Goal: Transaction & Acquisition: Register for event/course

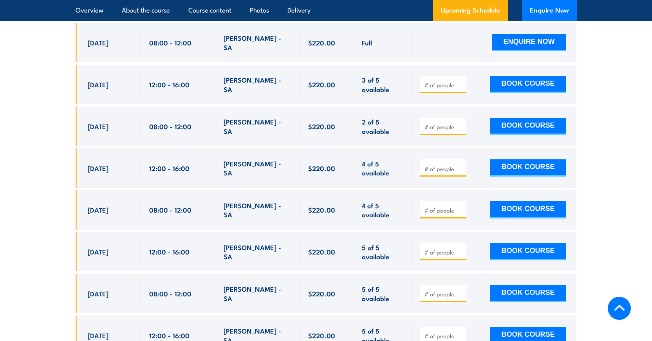
scroll to position [1731, 0]
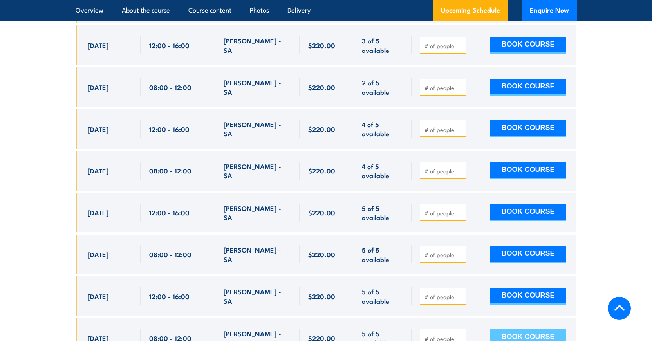
click at [516, 329] on button "BOOK COURSE" at bounding box center [528, 337] width 76 height 17
type input "1"
click at [462, 335] on input "1" at bounding box center [444, 339] width 39 height 8
click at [511, 329] on button "BOOK COURSE" at bounding box center [528, 337] width 76 height 17
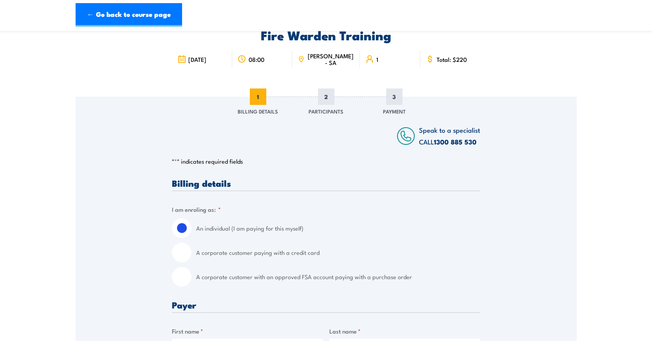
scroll to position [118, 0]
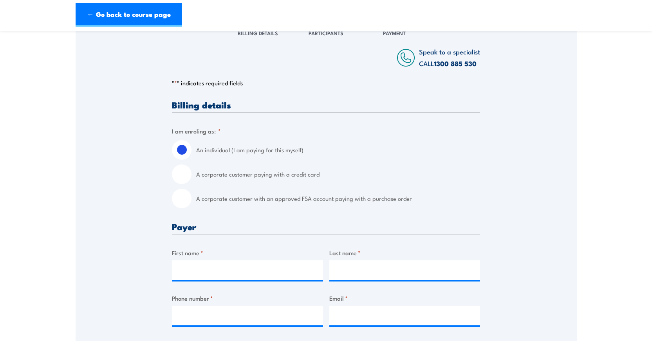
click at [181, 175] on input "A corporate customer paying with a credit card" at bounding box center [182, 175] width 20 height 20
radio input "true"
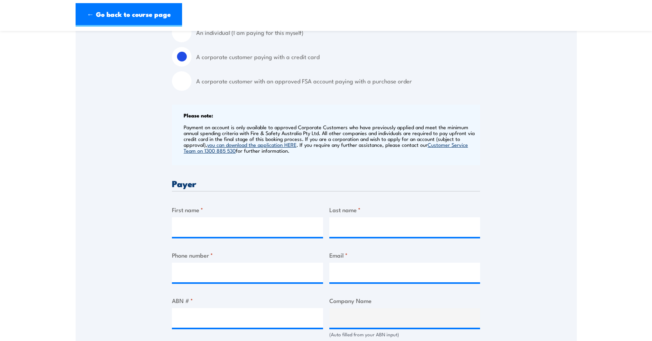
scroll to position [274, 0]
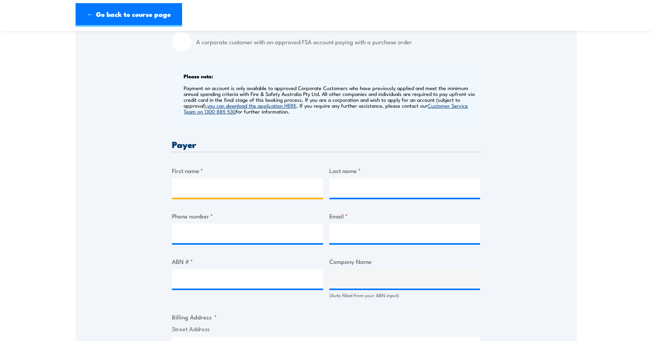
click at [216, 187] on input "First name *" at bounding box center [247, 188] width 151 height 20
click at [185, 190] on input "michelle" at bounding box center [247, 188] width 151 height 20
type input "Michelle"
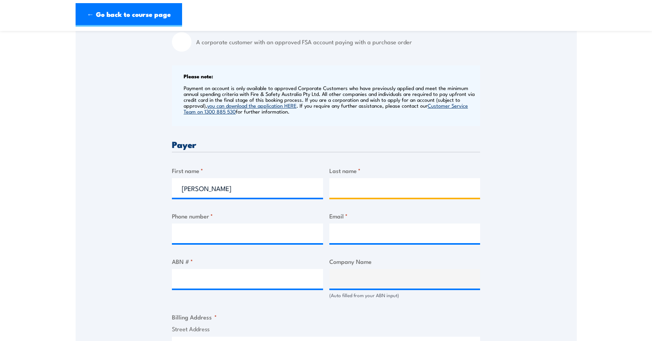
click at [355, 187] on input "Last name *" at bounding box center [404, 188] width 151 height 20
type input "Sanders"
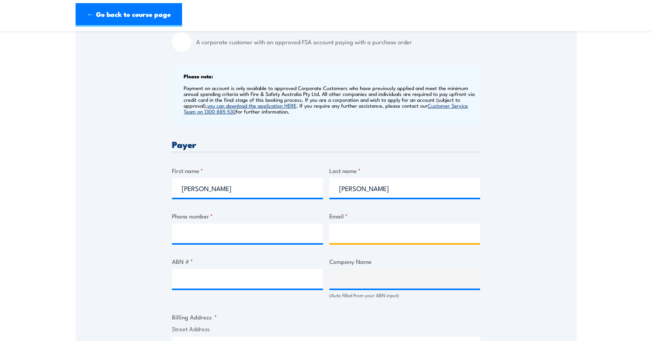
click at [348, 238] on input "Email *" at bounding box center [404, 234] width 151 height 20
type input "cvc@adelaide.edu.au"
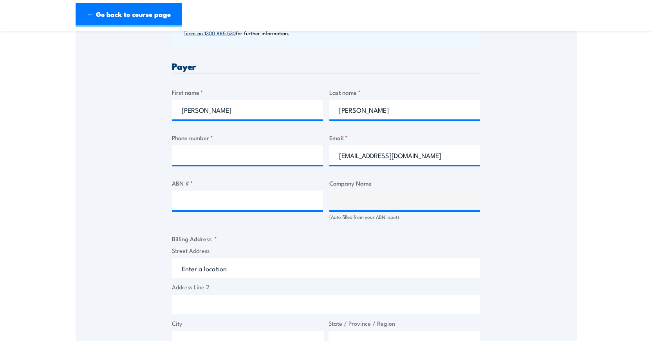
scroll to position [392, 0]
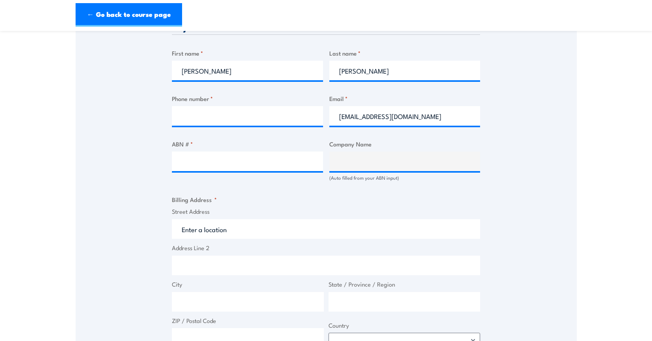
click at [241, 230] on input "Street Address" at bounding box center [326, 229] width 308 height 20
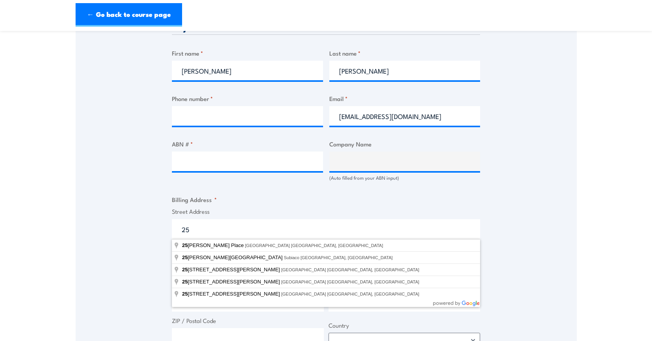
type input "2"
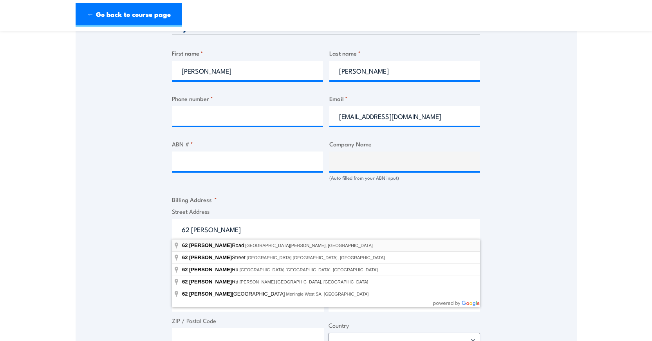
type input "62 Beulah Road, Norwood SA, Australia"
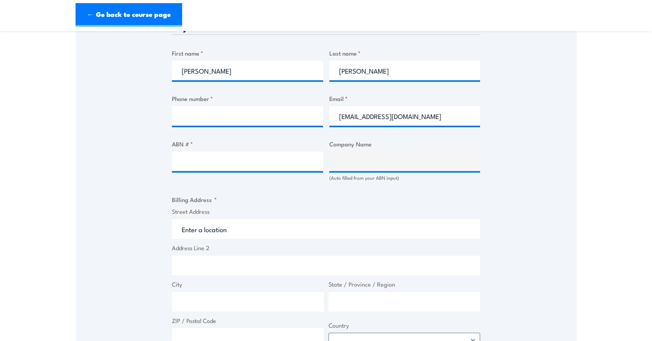
type input "62 Beulah Rd"
type input "Norwood"
type input "[GEOGRAPHIC_DATA]"
type input "5067"
select select "Australia"
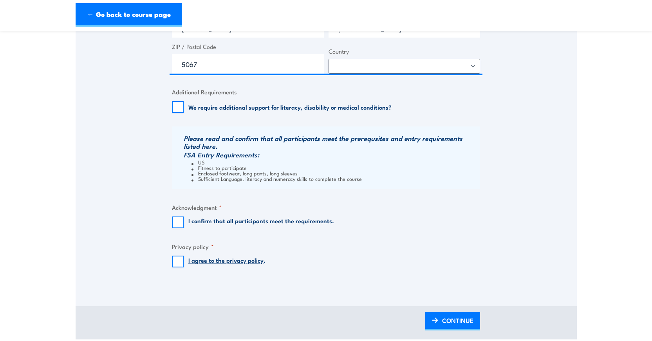
scroll to position [705, 0]
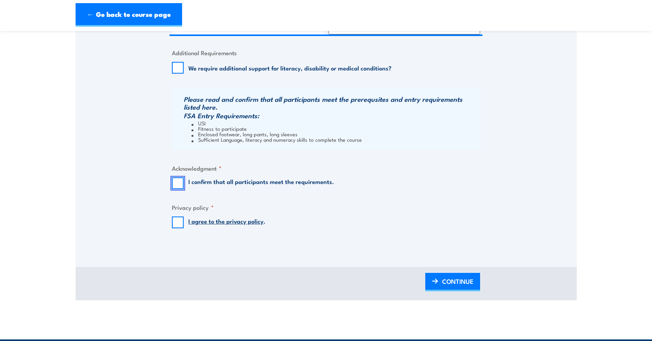
click at [180, 184] on input "I confirm that all participants meet the requirements." at bounding box center [178, 183] width 12 height 12
checkbox input "true"
click at [181, 222] on input "I agree to the privacy policy ." at bounding box center [178, 223] width 12 height 12
checkbox input "true"
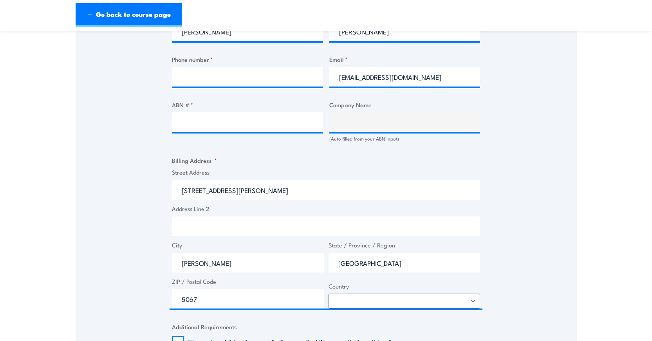
scroll to position [392, 0]
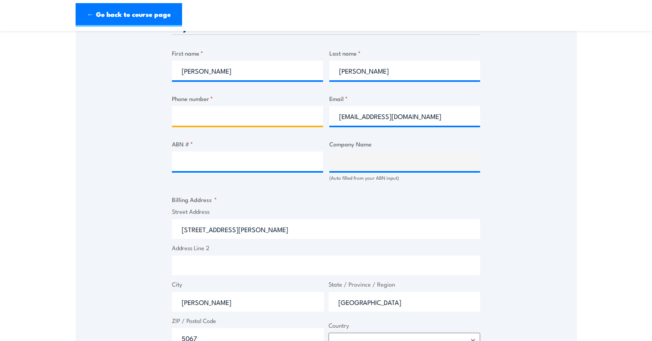
click at [208, 119] on input "Phone number *" at bounding box center [247, 116] width 151 height 20
type input "083139000"
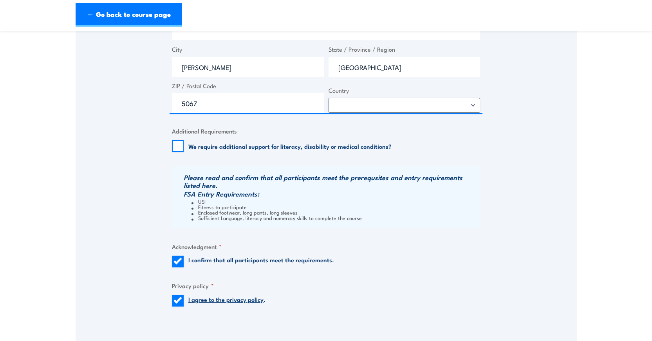
scroll to position [548, 0]
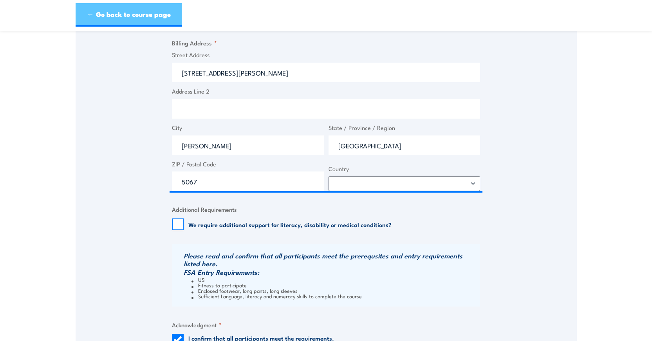
click at [150, 20] on link "← Go back to course page" at bounding box center [129, 15] width 107 height 24
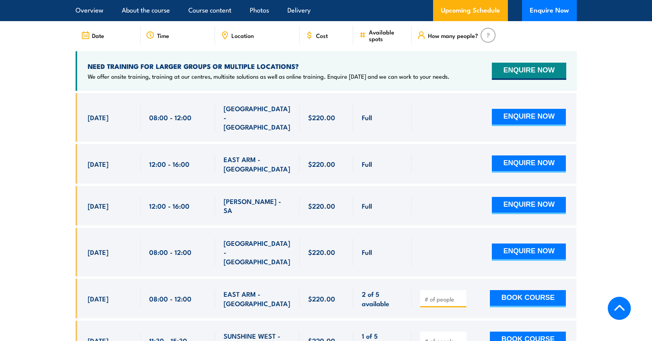
scroll to position [1378, 0]
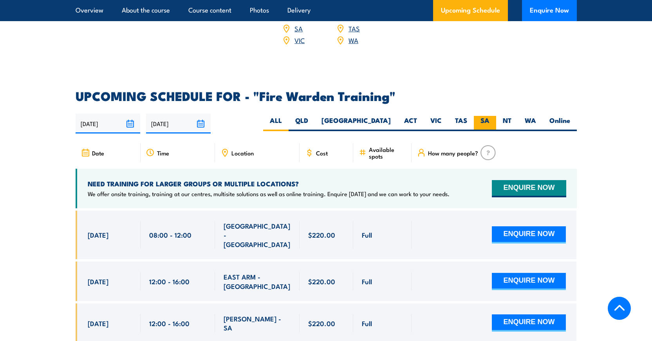
click at [481, 116] on label "SA" at bounding box center [485, 123] width 22 height 15
click at [490, 116] on input "SA" at bounding box center [492, 118] width 5 height 5
radio input "true"
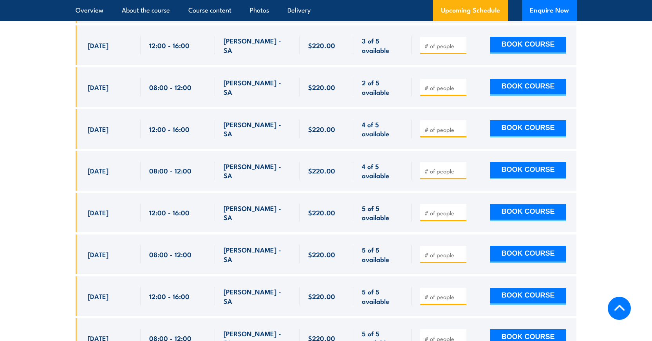
scroll to position [1770, 0]
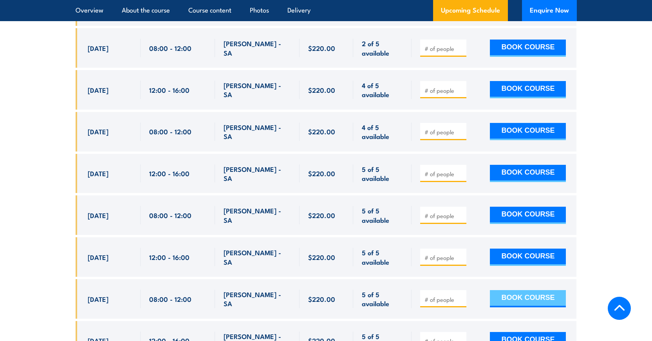
click at [508, 290] on button "BOOK COURSE" at bounding box center [528, 298] width 76 height 17
type input "1"
click at [461, 296] on input "1" at bounding box center [444, 300] width 39 height 8
click at [500, 290] on button "BOOK COURSE" at bounding box center [528, 298] width 76 height 17
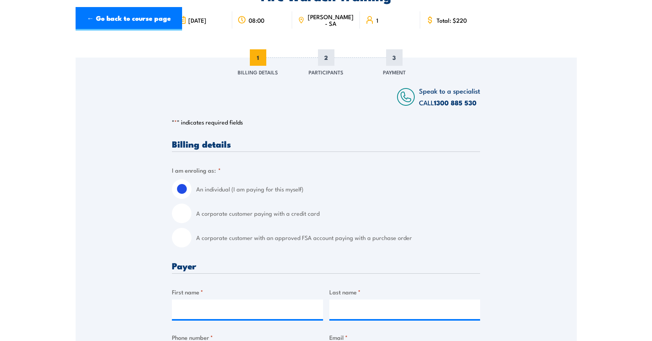
scroll to position [157, 0]
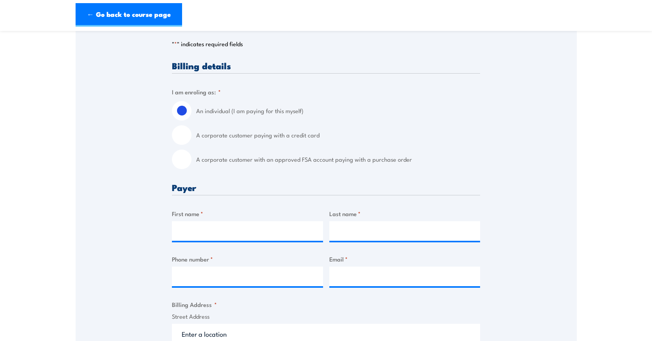
click at [183, 133] on input "A corporate customer paying with a credit card" at bounding box center [182, 135] width 20 height 20
radio input "true"
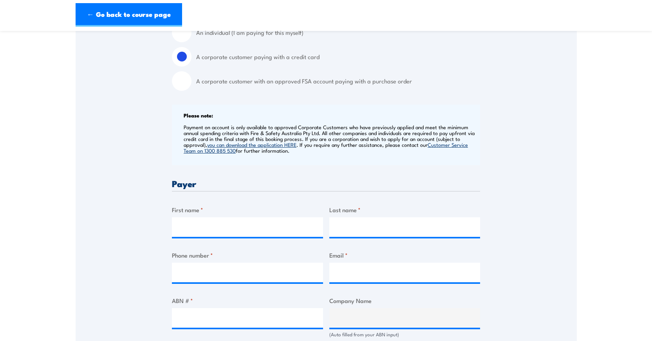
scroll to position [274, 0]
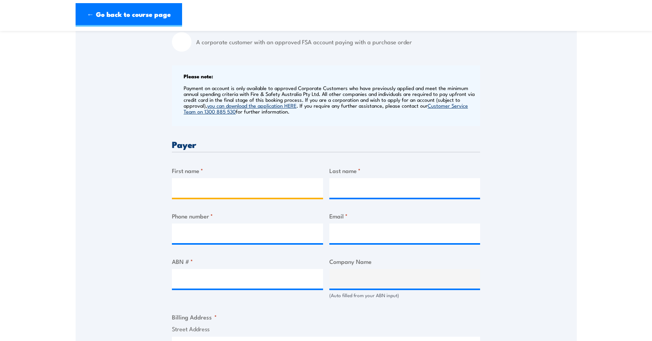
click at [216, 186] on input "First name *" at bounding box center [247, 188] width 151 height 20
type input "[PERSON_NAME]"
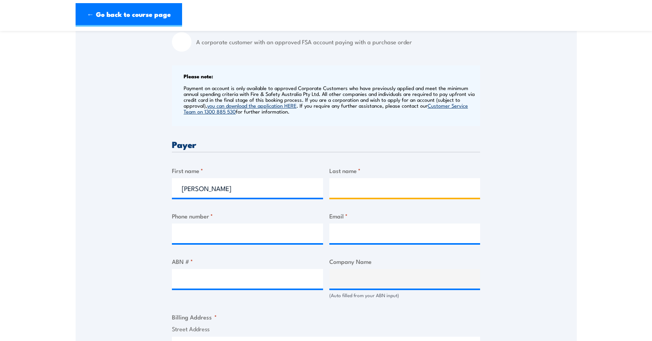
click at [356, 183] on input "Last name *" at bounding box center [404, 188] width 151 height 20
type input "[PERSON_NAME]"
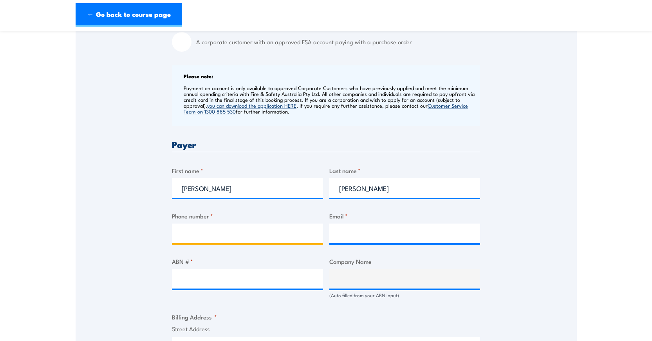
click at [251, 235] on input "Phone number *" at bounding box center [247, 234] width 151 height 20
type input "0883139000"
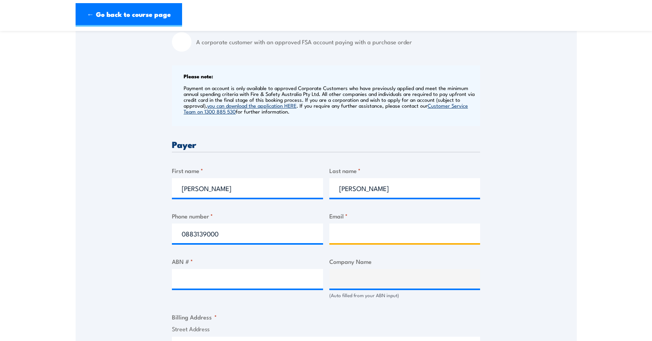
click at [364, 235] on input "Email *" at bounding box center [404, 234] width 151 height 20
paste input "[PERSON_NAME][EMAIL_ADDRESS][PERSON_NAME][DOMAIN_NAME]"
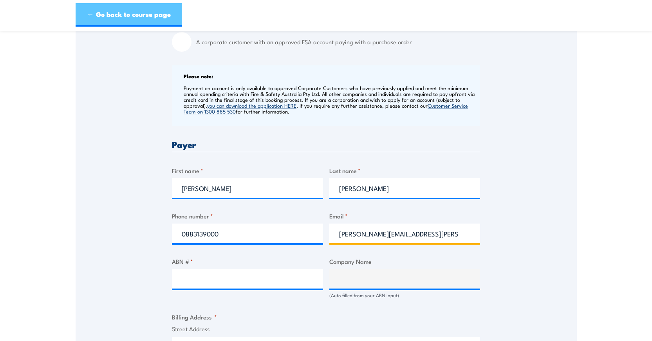
type input "[PERSON_NAME][EMAIL_ADDRESS][PERSON_NAME][DOMAIN_NAME]"
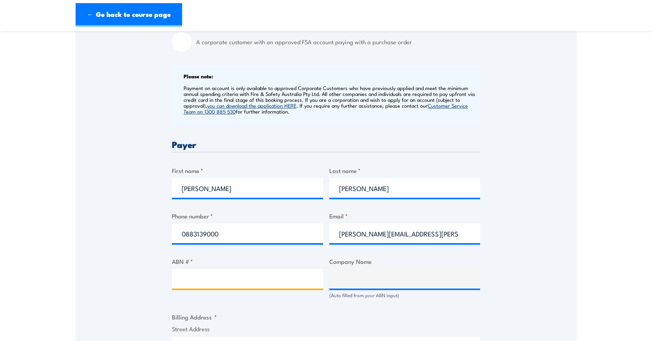
click at [253, 275] on input "ABN # *" at bounding box center [247, 279] width 151 height 20
paste input "34 187 355 208"
type input "34 187 355 208"
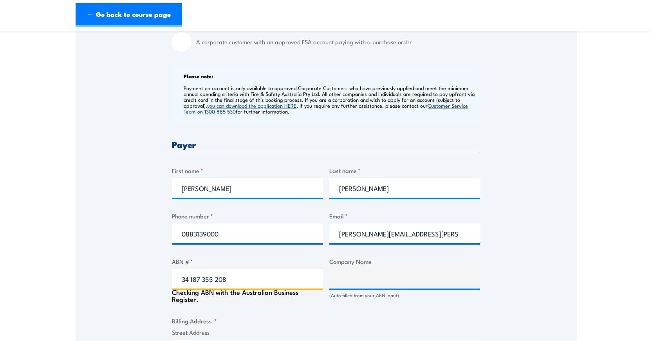
type input "The trustee for Prash Sanders Family Trust"
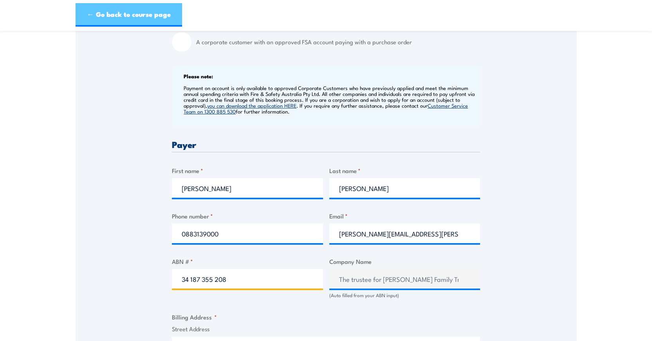
type input "34 187 355 208"
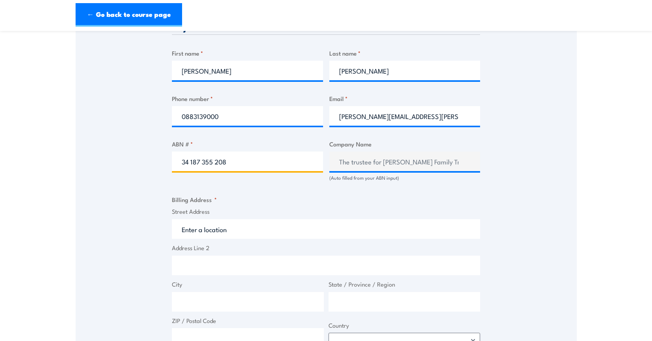
scroll to position [470, 0]
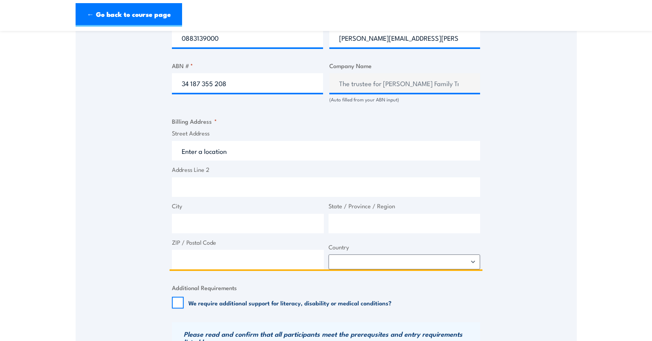
click at [222, 154] on input "Street Address" at bounding box center [326, 151] width 308 height 20
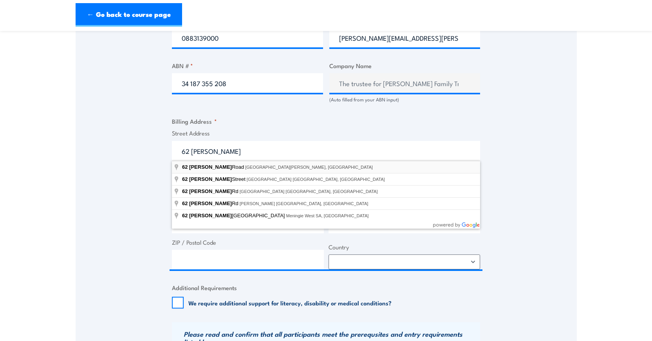
type input "62 Beulah Road, Norwood SA, Australia"
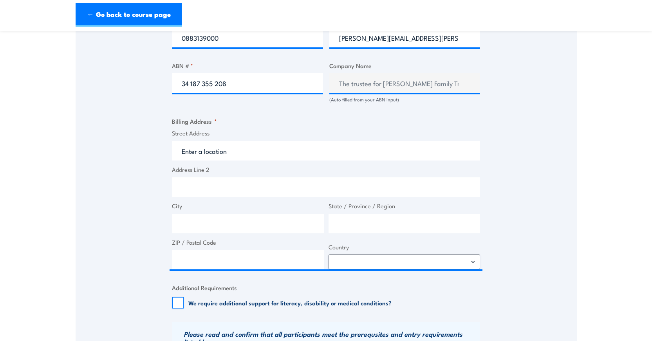
type input "62 Beulah Rd"
type input "Norwood"
type input "South Australia"
type input "5067"
select select "Australia"
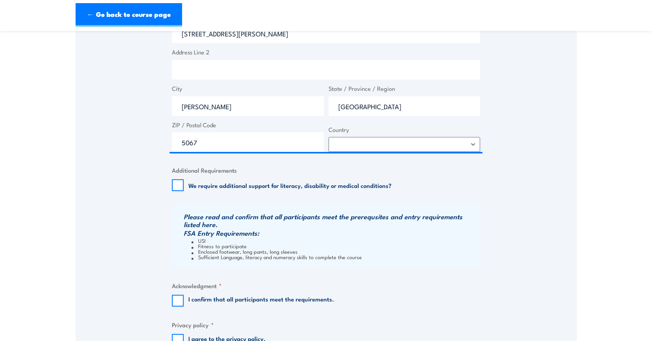
scroll to position [666, 0]
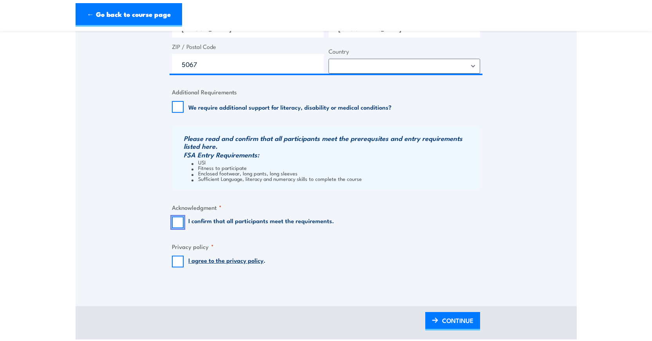
click at [179, 221] on input "I confirm that all participants meet the requirements." at bounding box center [178, 223] width 12 height 12
checkbox input "true"
click at [176, 264] on input "I agree to the privacy policy ." at bounding box center [178, 262] width 12 height 12
checkbox input "true"
click at [451, 319] on span "CONTINUE" at bounding box center [457, 320] width 31 height 21
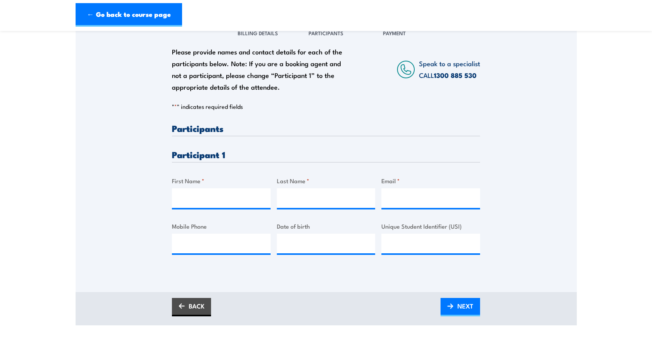
scroll to position [78, 0]
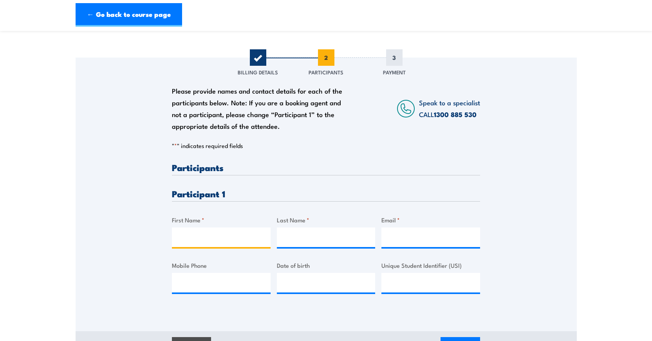
click at [220, 234] on input "First Name *" at bounding box center [221, 238] width 99 height 20
type input "Antonia"
click at [285, 239] on input "Last Name *" at bounding box center [326, 238] width 99 height 20
type input "<"
type input "Muscat"
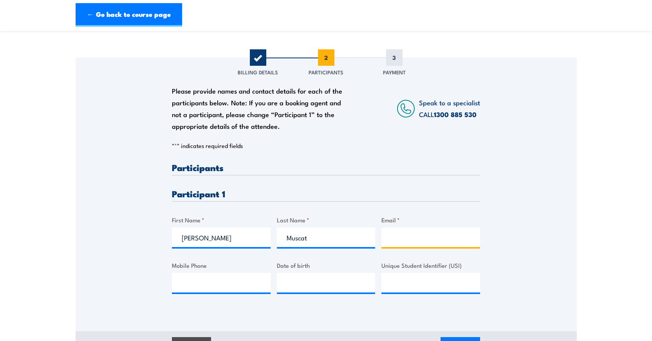
click at [394, 242] on input "Email *" at bounding box center [431, 238] width 99 height 20
click at [199, 282] on input "Mobile Phone" at bounding box center [221, 283] width 99 height 20
click at [298, 280] on input "__/__/____" at bounding box center [326, 283] width 99 height 20
click at [288, 282] on input "__/__/____" at bounding box center [326, 283] width 99 height 20
type input "06/08/2002"
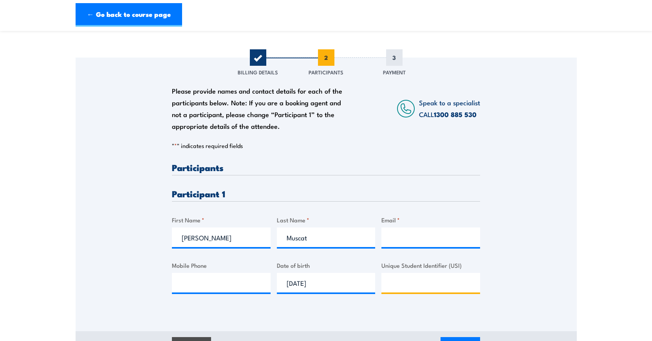
click at [405, 282] on input "Unique Student Identifier (USI)" at bounding box center [431, 283] width 99 height 20
paste input "UWMSVC68EB"
type input "UWMSVC68EB"
click at [395, 237] on input "Email *" at bounding box center [431, 238] width 99 height 20
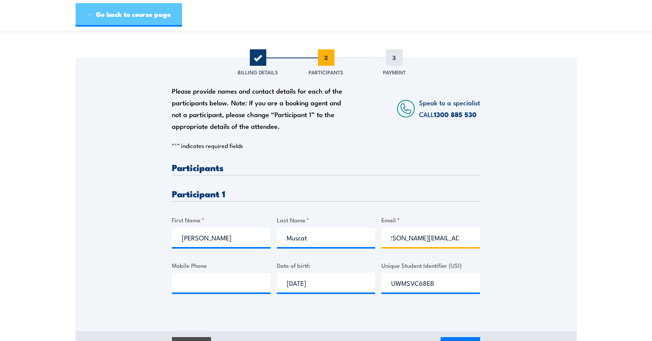
scroll to position [0, 0]
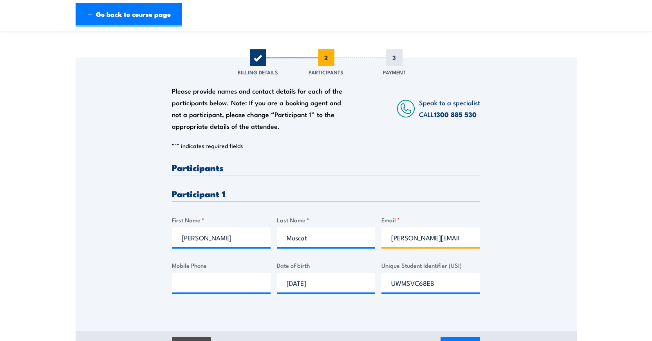
click at [456, 241] on input "antonia.muscat@sa.edu.au" at bounding box center [431, 238] width 99 height 20
click at [226, 283] on input "Mobile Phone" at bounding box center [221, 283] width 99 height 20
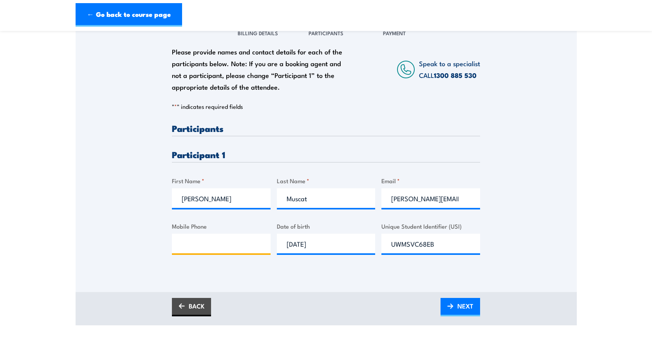
scroll to position [157, 0]
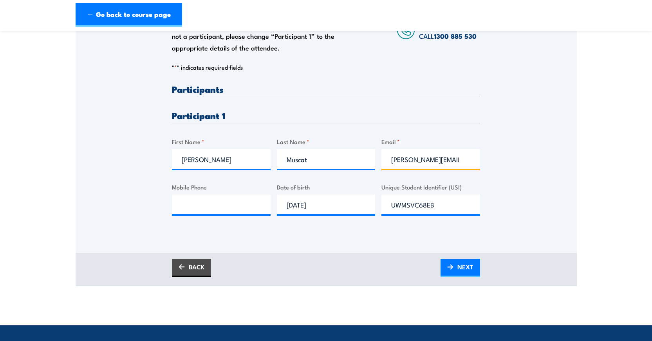
click at [435, 161] on input "antonia.muscat@adelaide.edu.au" at bounding box center [431, 159] width 99 height 20
type input "antoniamuscat@outlook.com.au"
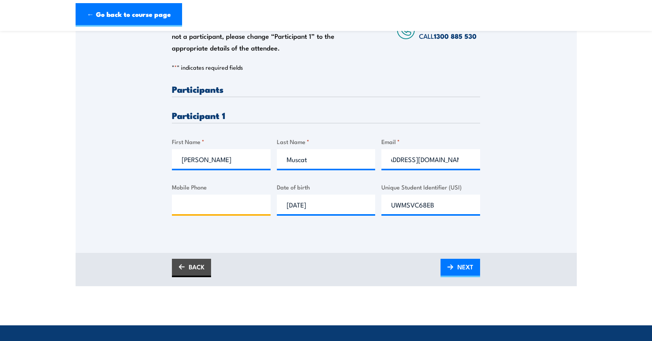
click at [234, 208] on input "Mobile Phone" at bounding box center [221, 205] width 99 height 20
type input "0"
type input "0481758413"
click at [465, 269] on span "NEXT" at bounding box center [466, 267] width 16 height 21
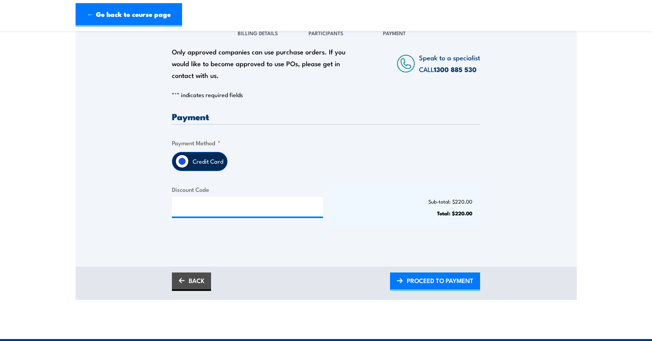
scroll to position [157, 0]
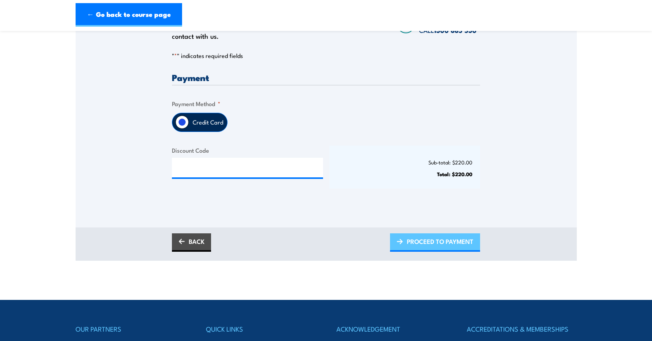
click at [423, 244] on span "PROCEED TO PAYMENT" at bounding box center [440, 241] width 67 height 21
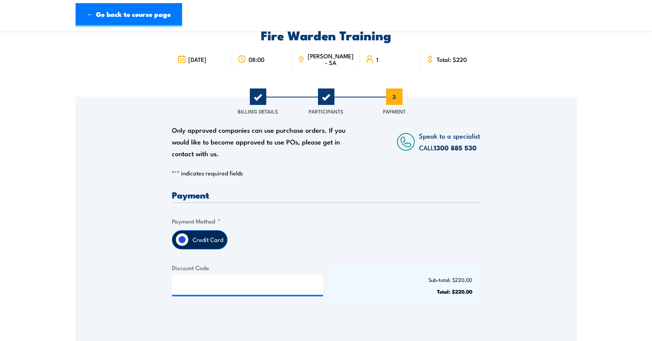
scroll to position [78, 0]
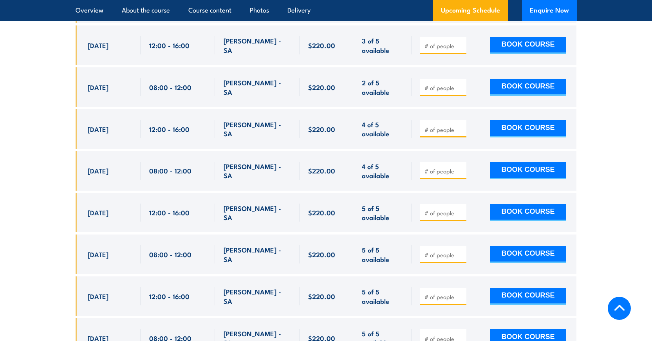
scroll to position [1770, 0]
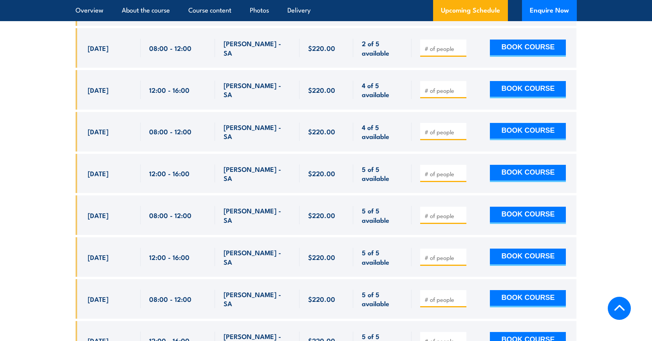
click at [445, 296] on input "number" at bounding box center [444, 300] width 39 height 8
type input "1"
click at [462, 296] on input "1" at bounding box center [444, 300] width 39 height 8
click at [523, 290] on button "BOOK COURSE" at bounding box center [528, 298] width 76 height 17
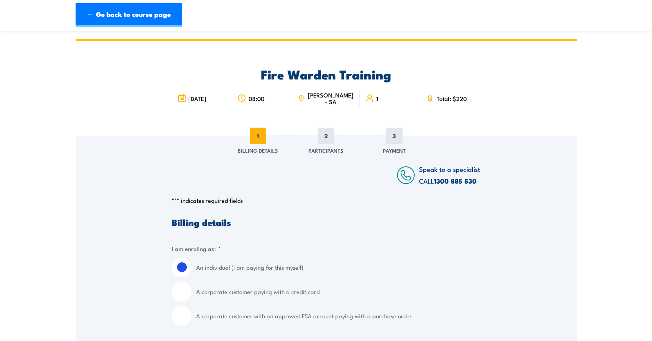
scroll to position [78, 0]
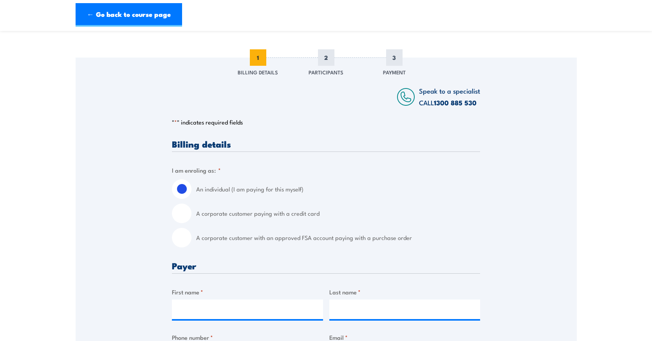
click at [183, 215] on input "A corporate customer paying with a credit card" at bounding box center [182, 214] width 20 height 20
radio input "true"
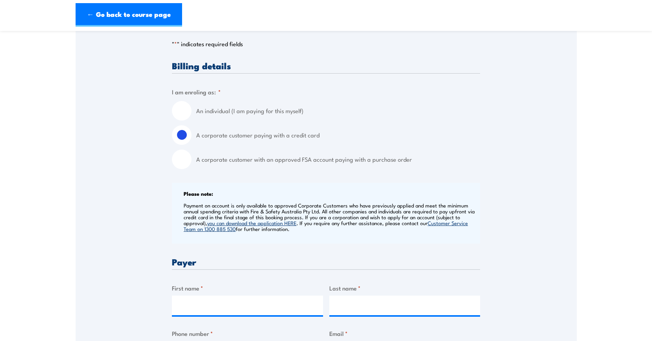
scroll to position [235, 0]
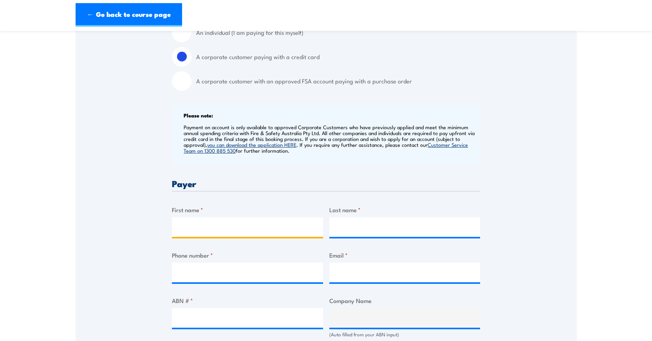
click at [205, 224] on input "First name *" at bounding box center [247, 227] width 151 height 20
type input "Michelle"
type input "Sanders"
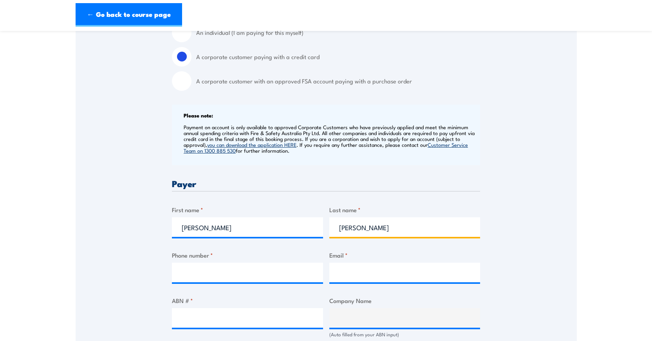
type input "0883139000"
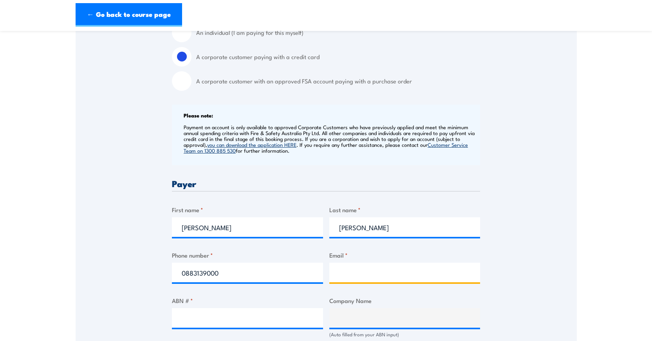
type input "Michelle.sanders@adelaide.edu.au"
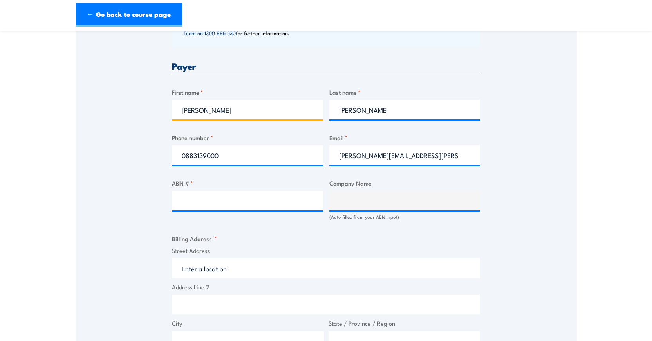
scroll to position [392, 0]
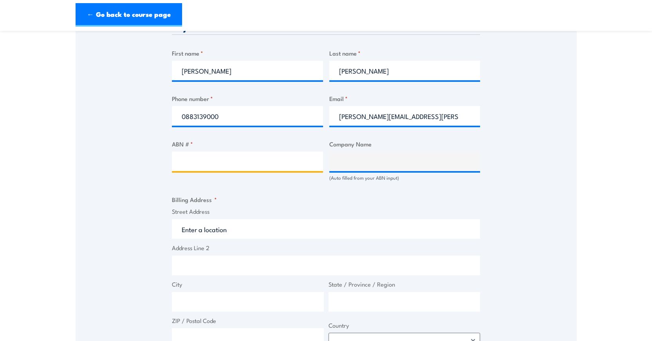
click at [238, 161] on input "ABN # *" at bounding box center [247, 162] width 151 height 20
paste input "UWMSVC68EB"
type input "UWMSVC68EB"
drag, startPoint x: 242, startPoint y: 165, endPoint x: 175, endPoint y: 163, distance: 67.0
click at [175, 163] on input "UWMSVC68EB" at bounding box center [247, 162] width 151 height 20
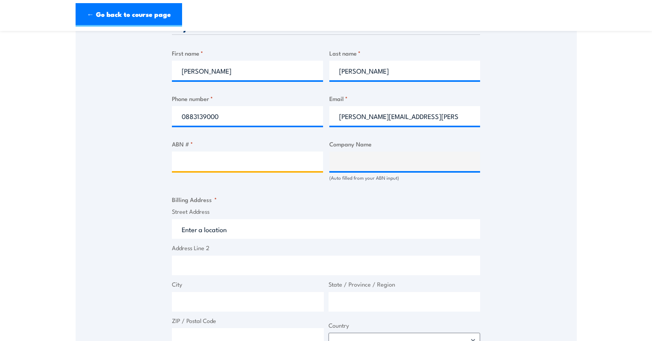
click at [208, 162] on input "ABN # *" at bounding box center [247, 162] width 151 height 20
paste input "34 187 355 208"
type input "34 187 355 208"
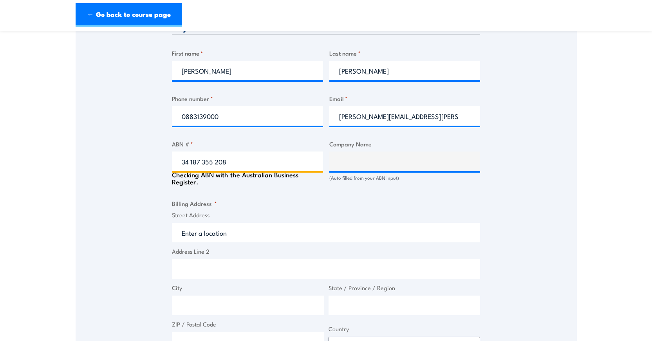
type input "The trustee for Prash Sanders Family Trust"
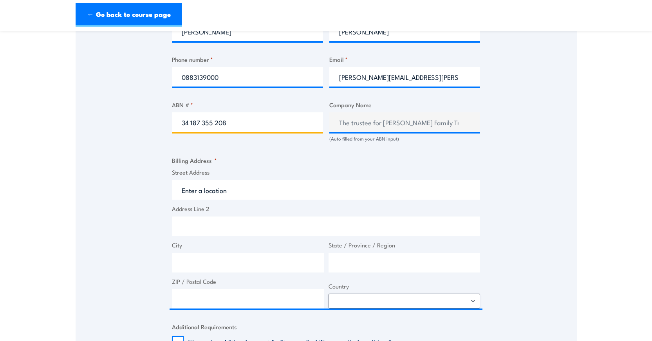
scroll to position [470, 0]
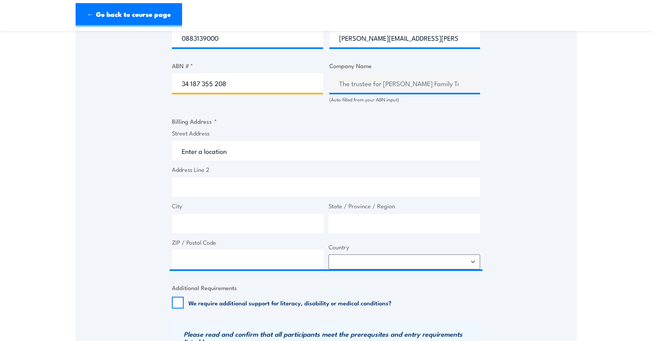
type input "34 187 355 208"
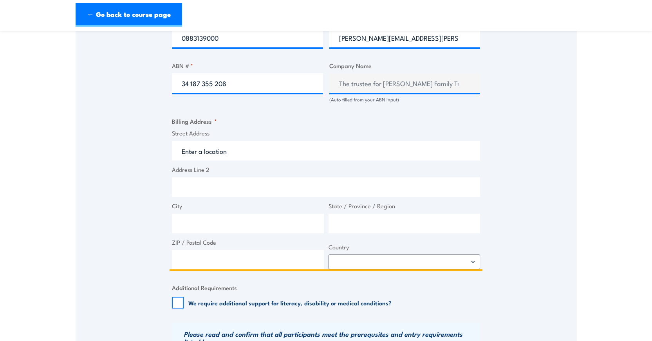
click at [228, 154] on input "Street Address" at bounding box center [326, 151] width 308 height 20
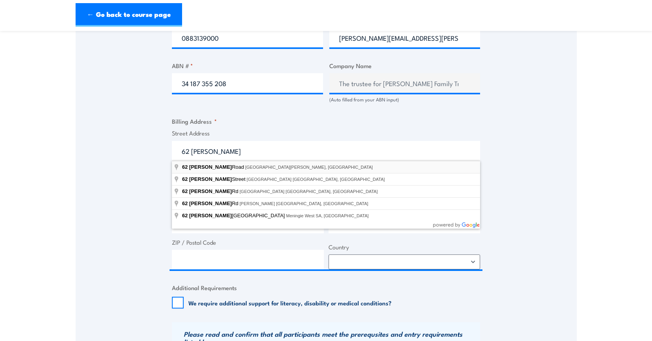
type input "62 Beulah Road, Norwood SA, Australia"
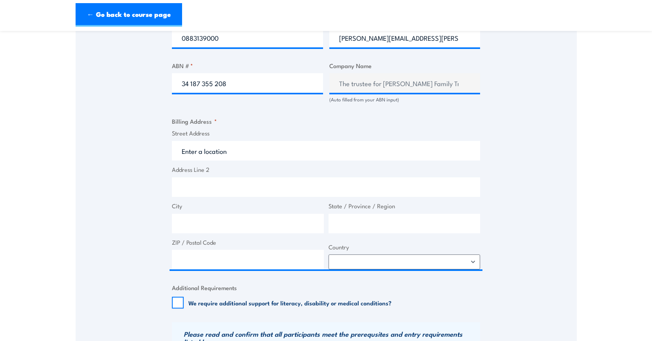
type input "62 Beulah Rd"
type input "Norwood"
type input "South Australia"
type input "5067"
select select "Australia"
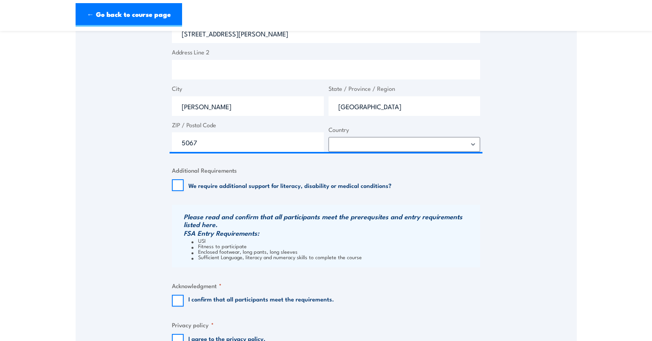
scroll to position [627, 0]
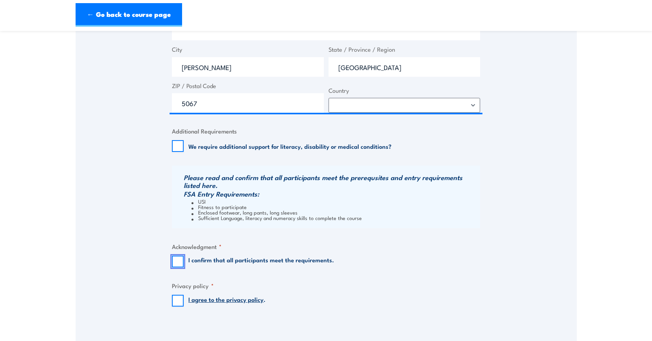
click at [178, 259] on input "I confirm that all participants meet the requirements." at bounding box center [178, 262] width 12 height 12
checkbox input "true"
drag, startPoint x: 178, startPoint y: 302, endPoint x: 199, endPoint y: 297, distance: 22.0
click at [178, 302] on input "I agree to the privacy policy ." at bounding box center [178, 301] width 12 height 12
checkbox input "true"
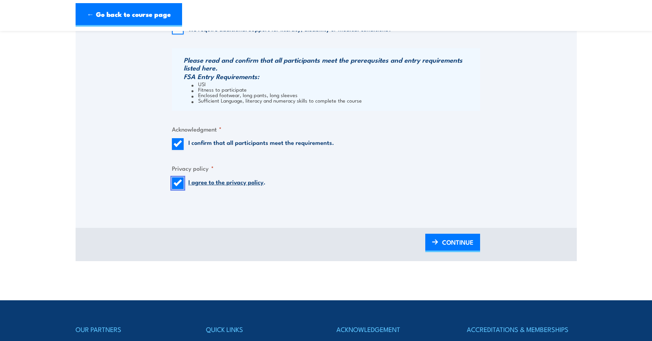
scroll to position [823, 0]
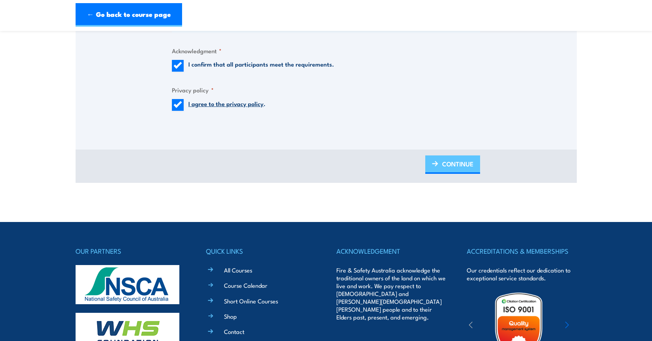
click at [448, 159] on span "CONTINUE" at bounding box center [457, 164] width 31 height 21
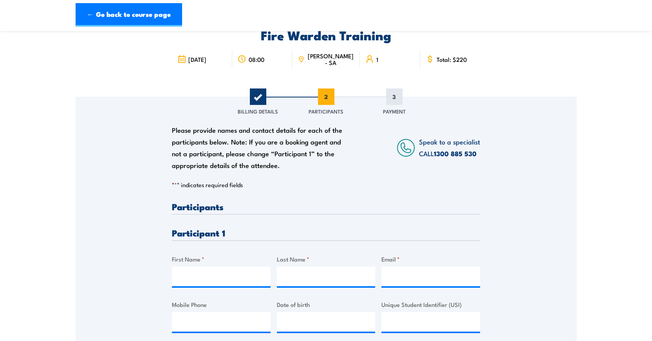
scroll to position [78, 0]
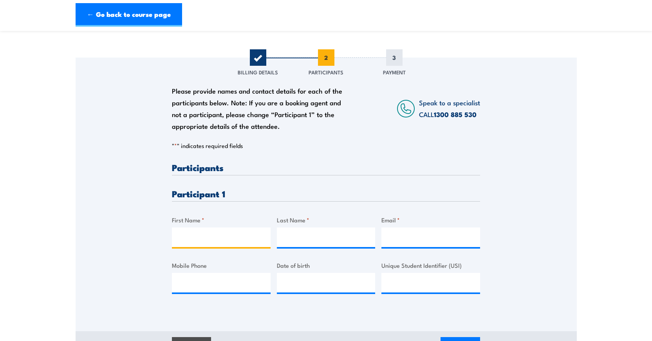
click at [228, 237] on input "First Name *" at bounding box center [221, 238] width 99 height 20
type input "a"
type input "Antonia"
click at [304, 232] on input "Last Name *" at bounding box center [326, 238] width 99 height 20
type input "Muscat"
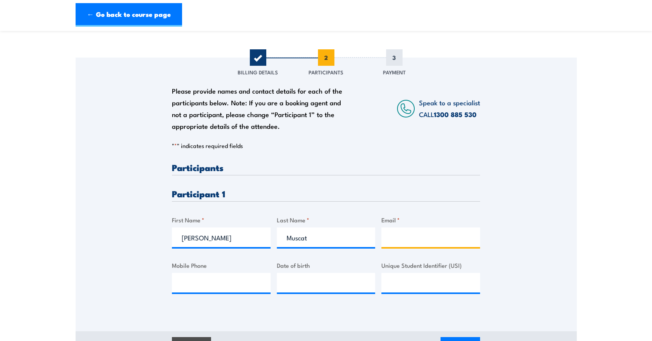
click at [399, 235] on input "Email *" at bounding box center [431, 238] width 99 height 20
type input "antoniamuscat@outlook.com.au"
click at [238, 282] on input "Mobile Phone" at bounding box center [221, 283] width 99 height 20
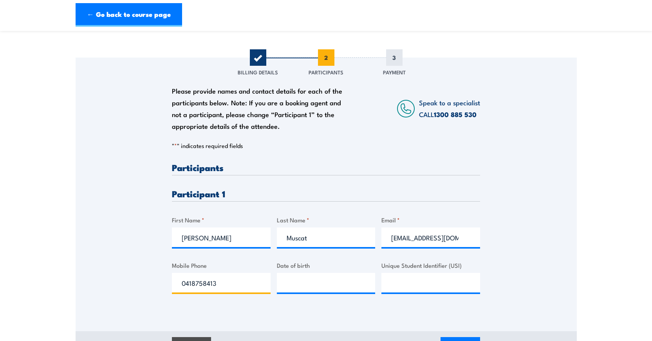
click at [195, 284] on input "0418758413" at bounding box center [221, 283] width 99 height 20
type input "0481758413"
click at [304, 285] on input "__/__/____" at bounding box center [326, 283] width 99 height 20
type input "06/08/2002"
click at [398, 287] on input "Unique Student Identifier (USI)" at bounding box center [431, 283] width 99 height 20
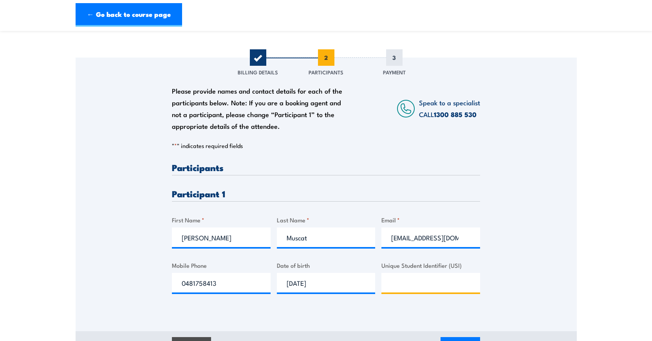
click at [403, 284] on input "Unique Student Identifier (USI)" at bounding box center [431, 283] width 99 height 20
paste input "UWMSVC68EB"
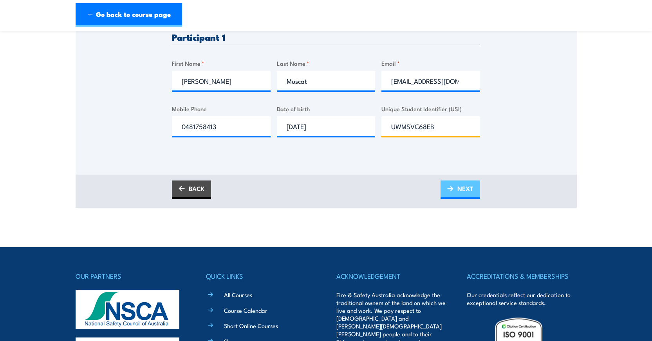
type input "UWMSVC68EB"
click at [449, 190] on img at bounding box center [450, 188] width 6 height 5
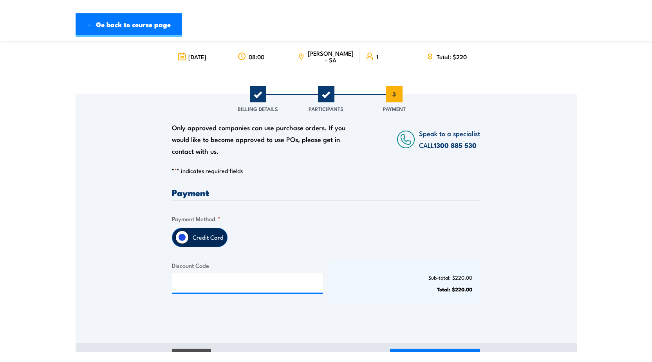
scroll to position [13, 0]
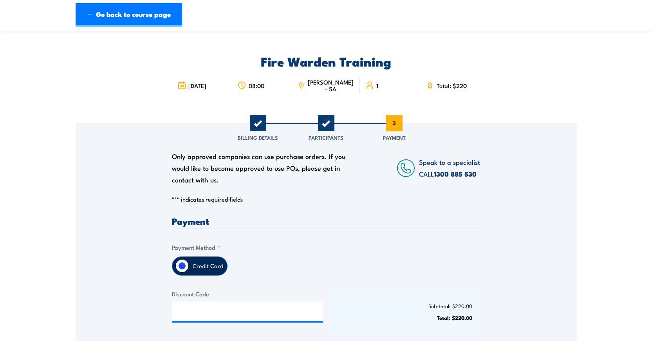
click at [396, 123] on span "3" at bounding box center [394, 123] width 16 height 16
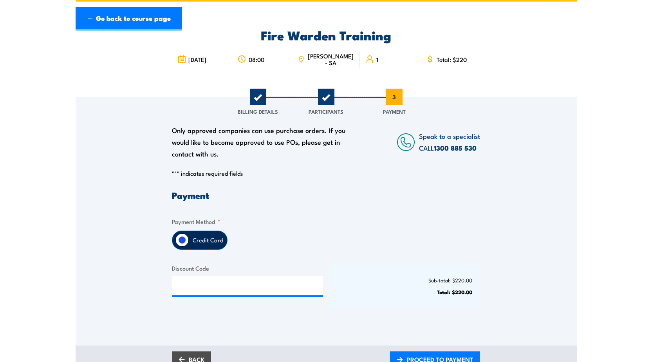
scroll to position [0, 0]
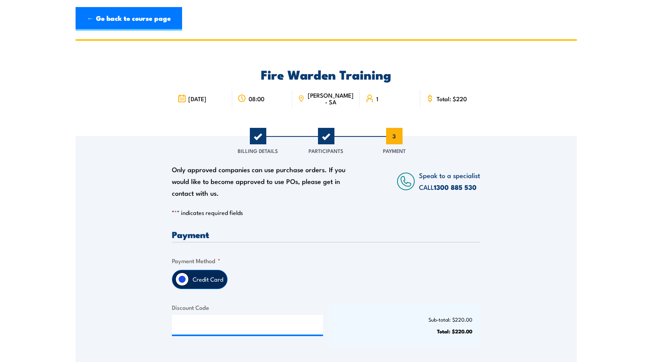
drag, startPoint x: 590, startPoint y: 2, endPoint x: 519, endPoint y: 48, distance: 84.2
click at [519, 48] on div "Fire Warden Training 3 November 2025 08:00 WINGFIELD - SA 1" at bounding box center [326, 88] width 501 height 95
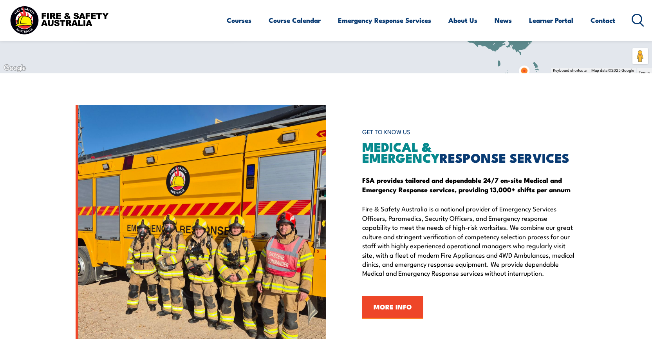
scroll to position [901, 0]
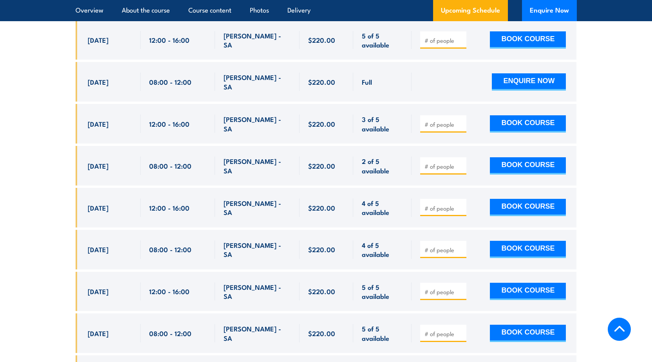
scroll to position [1731, 0]
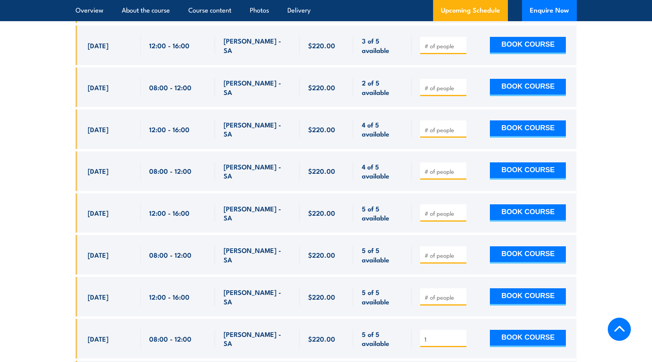
type input "1"
click at [461, 335] on input "1" at bounding box center [444, 339] width 39 height 8
click at [516, 329] on button "BOOK COURSE" at bounding box center [528, 337] width 76 height 17
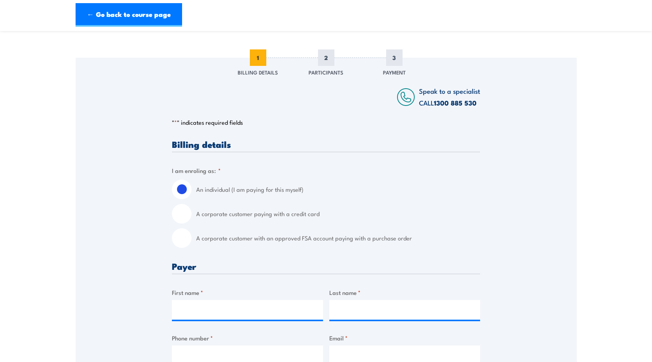
scroll to position [118, 0]
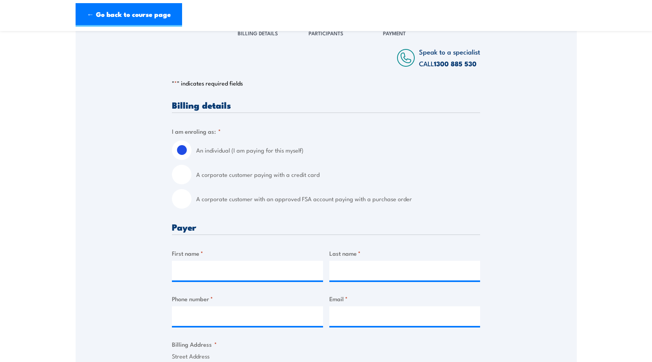
click at [187, 172] on input "A corporate customer paying with a credit card" at bounding box center [182, 175] width 20 height 20
radio input "true"
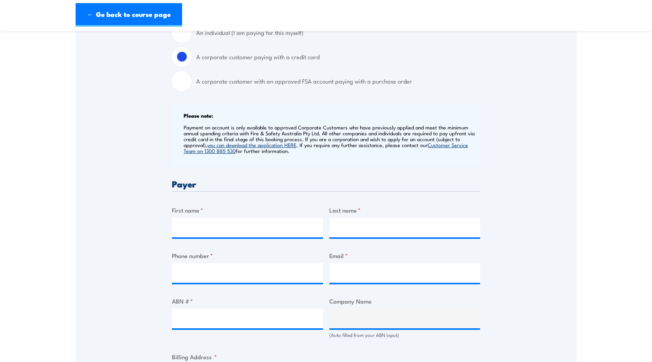
scroll to position [274, 0]
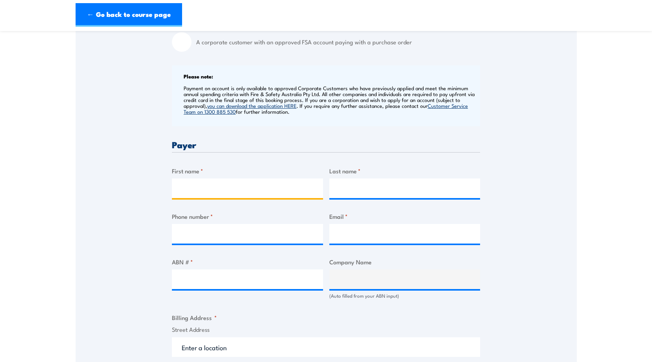
click at [239, 187] on input "First name *" at bounding box center [247, 188] width 151 height 20
type input "Michelle"
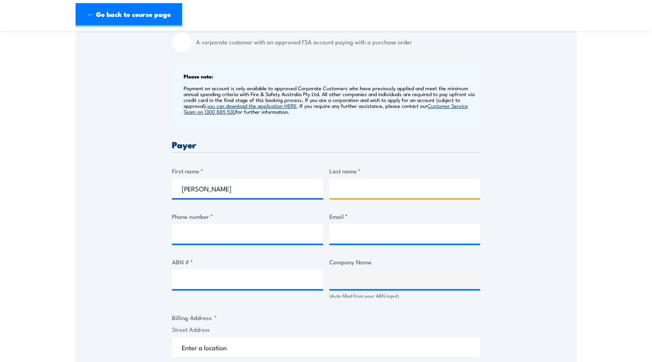
type input "Sanders"
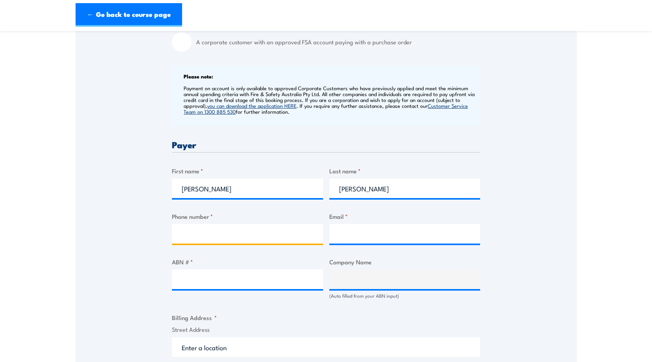
type input "0883139000"
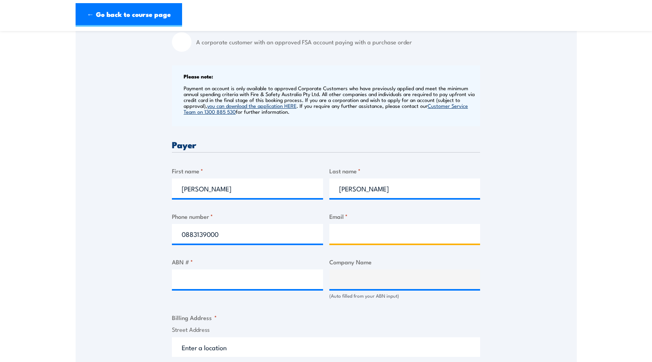
type input "Michelle.sanders@adelaide.edu.au"
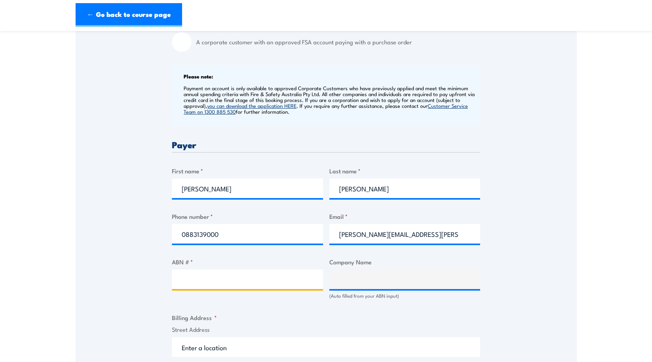
click at [246, 278] on input "ABN # *" at bounding box center [247, 279] width 151 height 20
paste input "34 187 355 208"
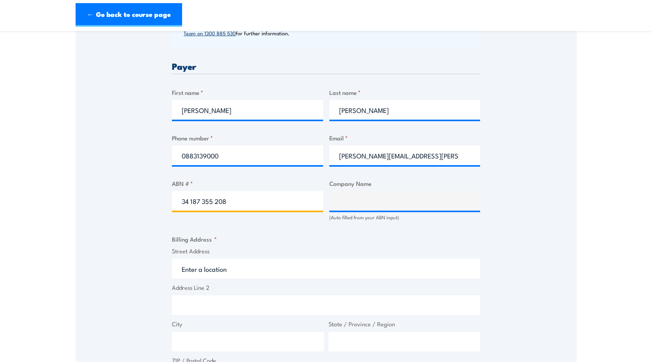
type input "34 187 355 208"
click at [271, 203] on input "34 187 355 208" at bounding box center [247, 201] width 151 height 20
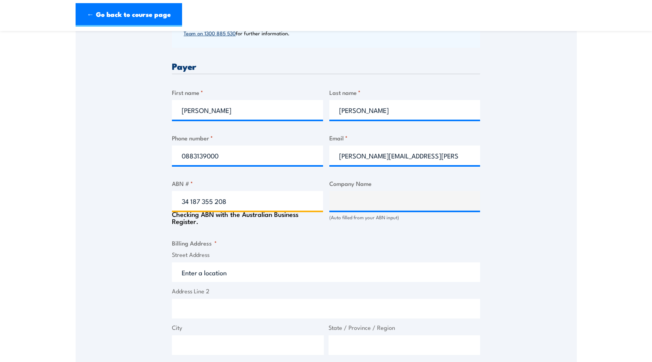
type input "The trustee for Prash Sanders Family Trust"
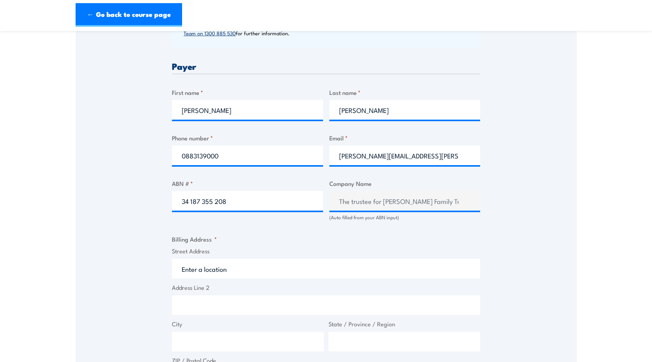
click at [231, 270] on input "Street Address" at bounding box center [326, 269] width 308 height 20
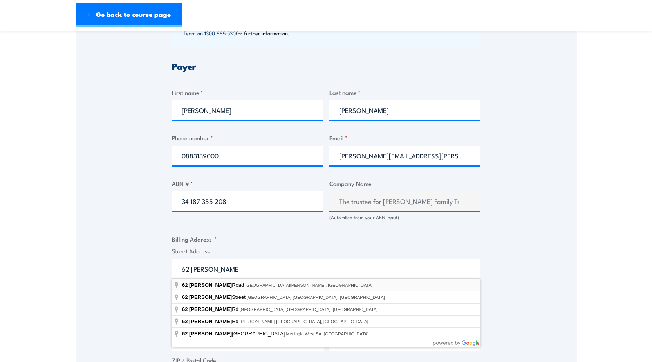
type input "62 Beulah Road, Norwood SA, Australia"
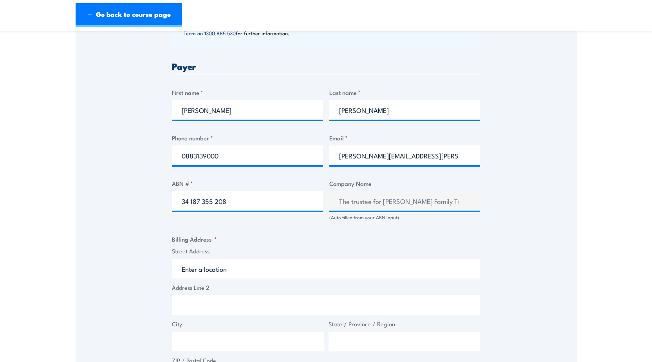
type input "62 Beulah Rd"
type input "Norwood"
type input "[GEOGRAPHIC_DATA]"
type input "5067"
select select "Australia"
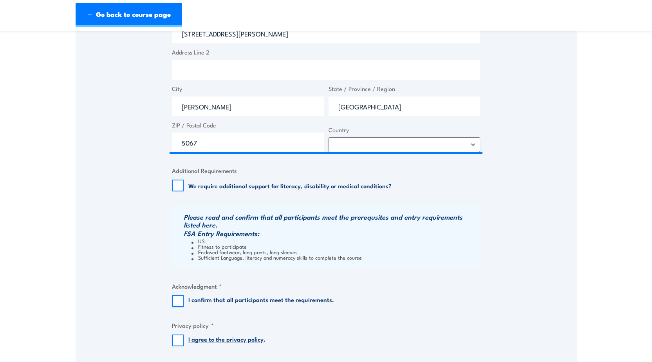
scroll to position [666, 0]
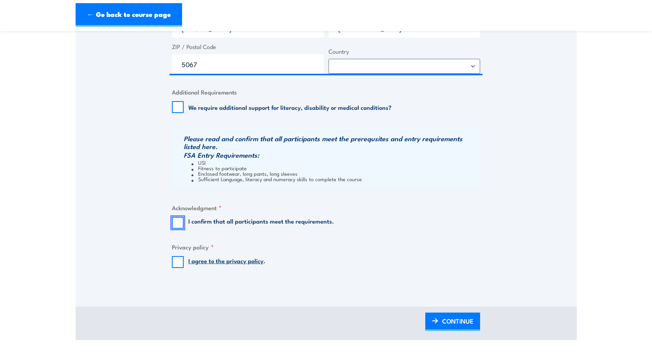
click at [179, 225] on input "I confirm that all participants meet the requirements." at bounding box center [178, 223] width 12 height 12
checkbox input "true"
click at [180, 260] on input "I agree to the privacy policy ." at bounding box center [178, 262] width 12 height 12
checkbox input "true"
click at [464, 317] on span "CONTINUE" at bounding box center [457, 320] width 31 height 21
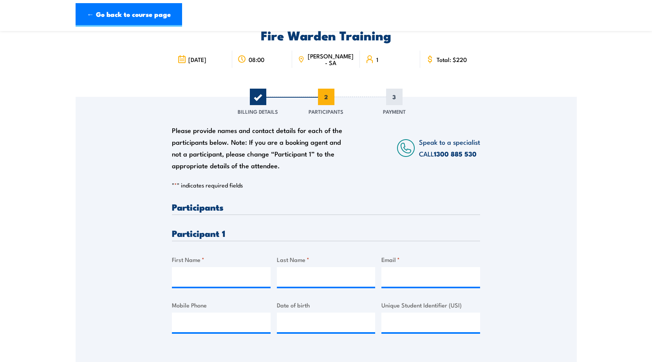
scroll to position [78, 0]
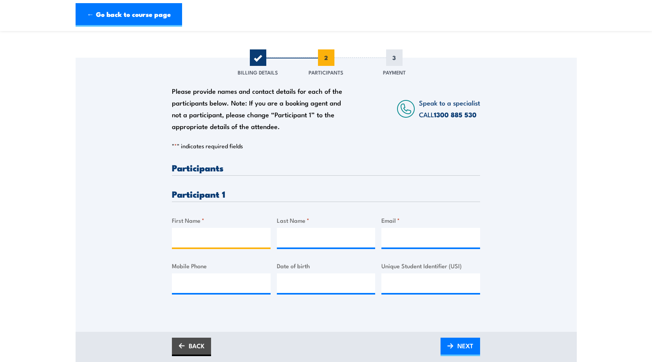
click at [221, 237] on input "First Name *" at bounding box center [221, 238] width 99 height 20
type input "a"
type input "Antonia"
click at [288, 242] on input "Last Name *" at bounding box center [326, 238] width 99 height 20
type input "Muscat"
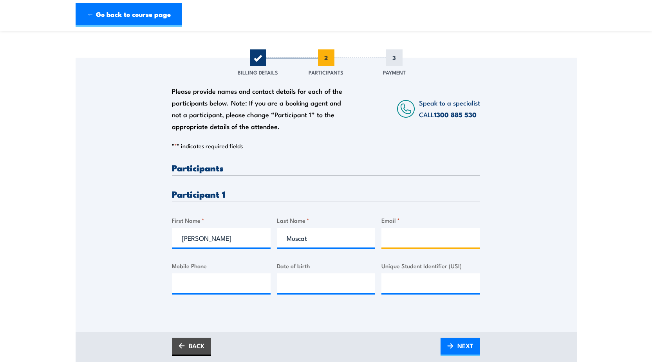
click at [419, 244] on input "Email *" at bounding box center [431, 238] width 99 height 20
type input "antoniamuscat@outlook.com.au"
click at [214, 283] on input "Mobile Phone" at bounding box center [221, 283] width 99 height 20
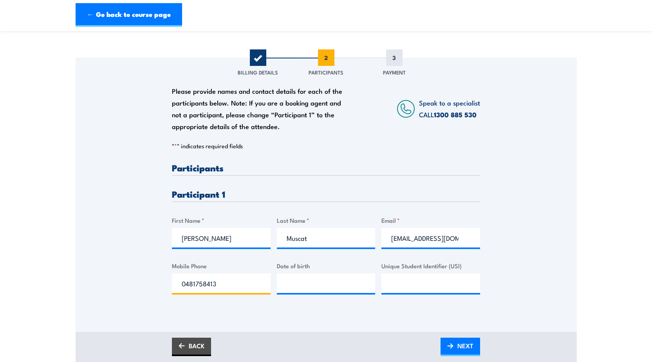
type input "0481758413"
click at [322, 284] on input "__/__/____" at bounding box center [326, 283] width 99 height 20
type input "06/08/2002"
click at [408, 278] on input "Unique Student Identifier (USI)" at bounding box center [431, 283] width 99 height 20
paste input "UWMSVC68EB"
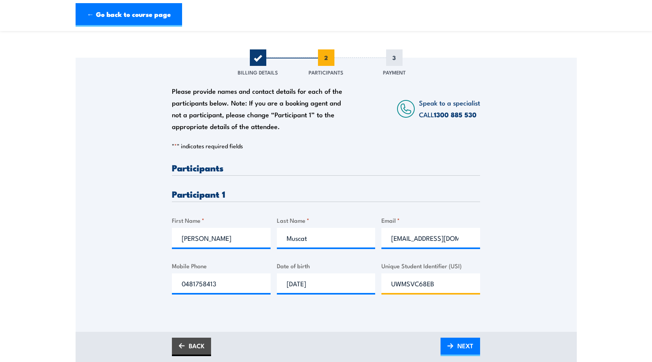
type input "UWMSVC68EB"
click input "Submit" at bounding box center [0, 0] width 0 height 0
click at [479, 287] on input "UWMSVC68EB" at bounding box center [431, 283] width 99 height 20
click at [459, 306] on div "Please provide names and contact details for each of the participants below. No…" at bounding box center [326, 236] width 308 height 147
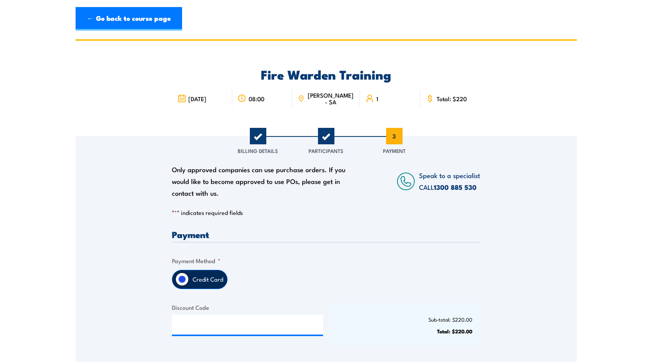
click at [616, 198] on section "Fire Warden Training 3 November 2025 08:00 1 CALL" at bounding box center [326, 228] width 652 height 378
click at [322, 135] on span "2" at bounding box center [326, 136] width 16 height 16
click at [329, 138] on span "2" at bounding box center [326, 136] width 16 height 16
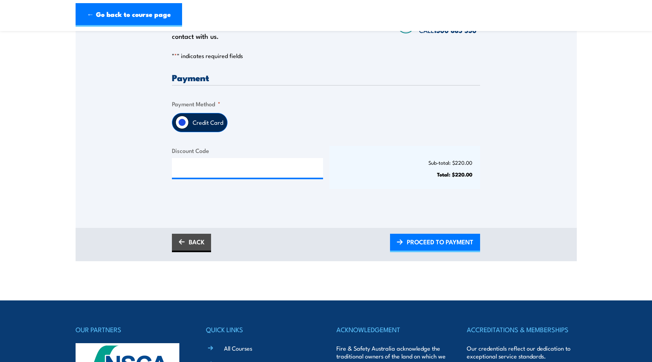
scroll to position [78, 0]
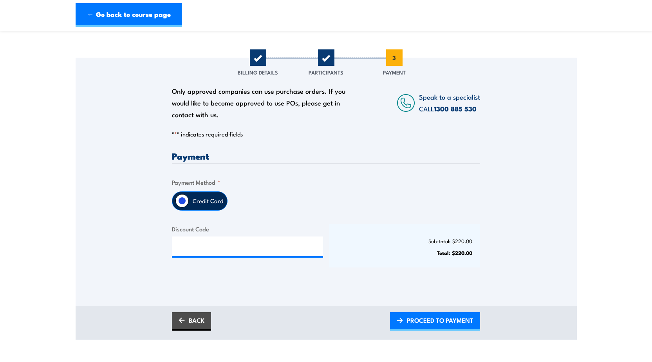
click at [184, 199] on input "Credit Card" at bounding box center [181, 200] width 13 height 13
click at [202, 243] on input "Discount Code" at bounding box center [247, 246] width 151 height 20
click at [245, 201] on div "Credit Card" at bounding box center [326, 200] width 308 height 19
